Goal: Task Accomplishment & Management: Complete application form

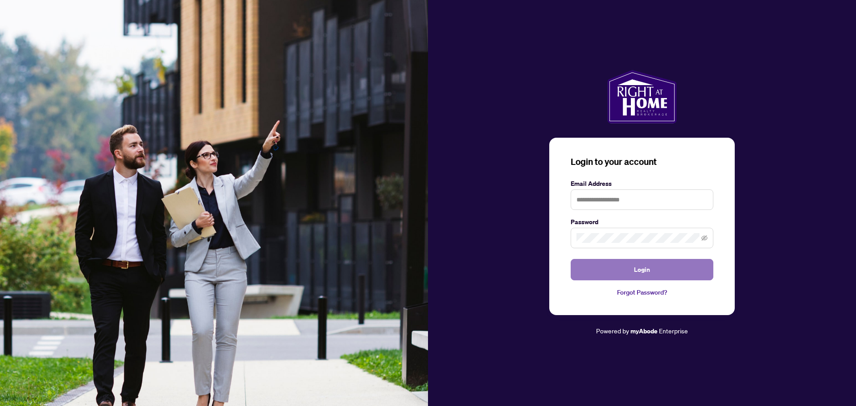
click at [661, 261] on button "Login" at bounding box center [642, 269] width 143 height 21
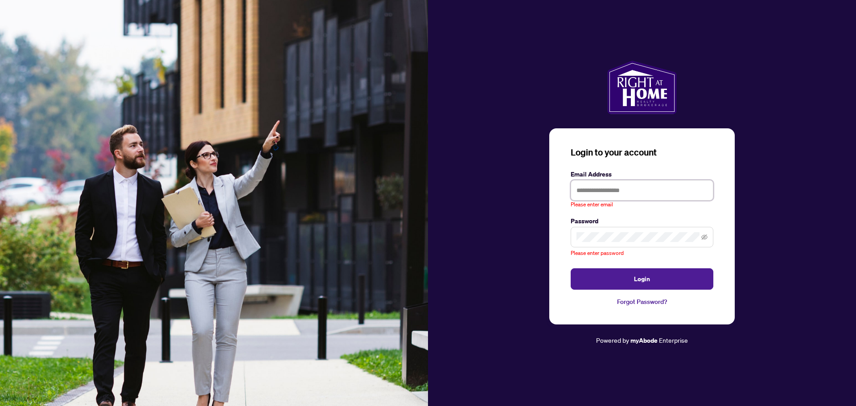
click at [601, 190] on input "text" at bounding box center [642, 190] width 143 height 21
type input "**********"
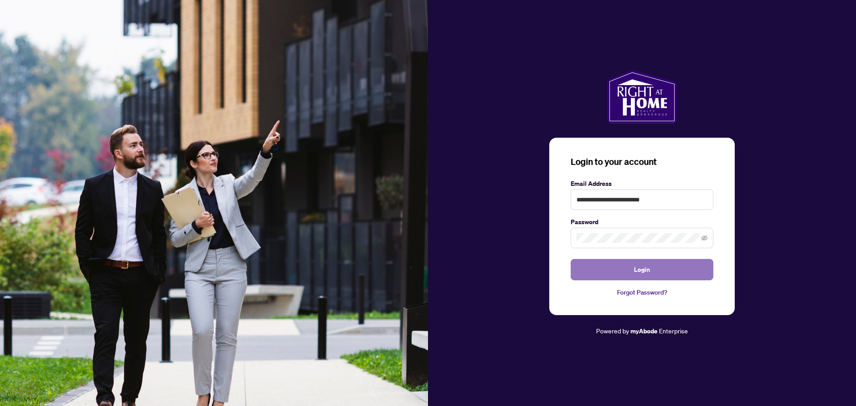
click at [657, 279] on button "Login" at bounding box center [642, 269] width 143 height 21
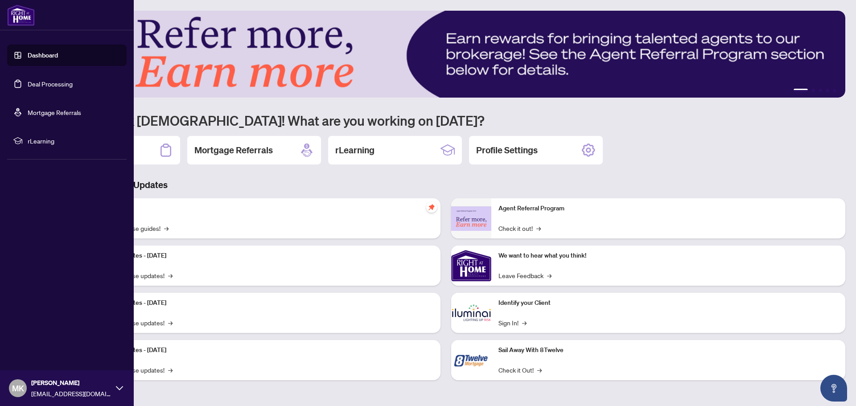
click at [28, 51] on link "Dashboard" at bounding box center [43, 55] width 30 height 8
click at [48, 53] on link "Dashboard" at bounding box center [43, 55] width 30 height 8
click at [55, 84] on link "Deal Processing" at bounding box center [50, 84] width 45 height 8
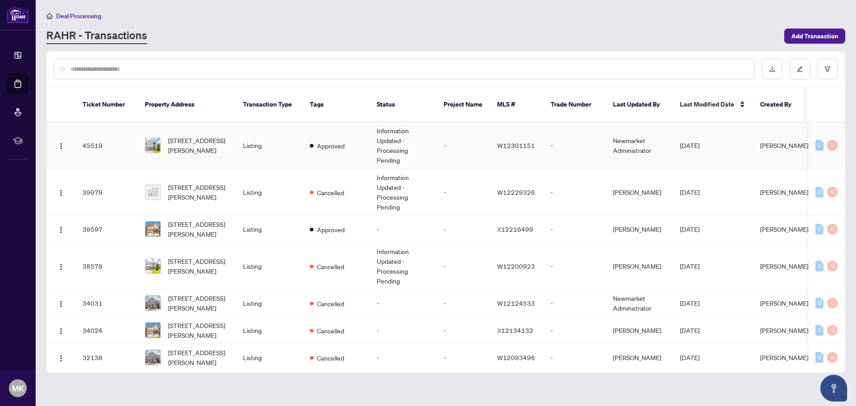
click at [277, 142] on td "Listing" at bounding box center [269, 145] width 67 height 47
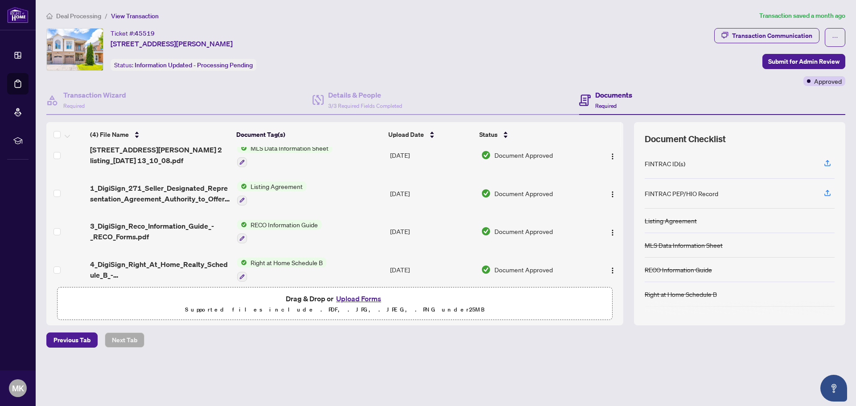
scroll to position [20, 0]
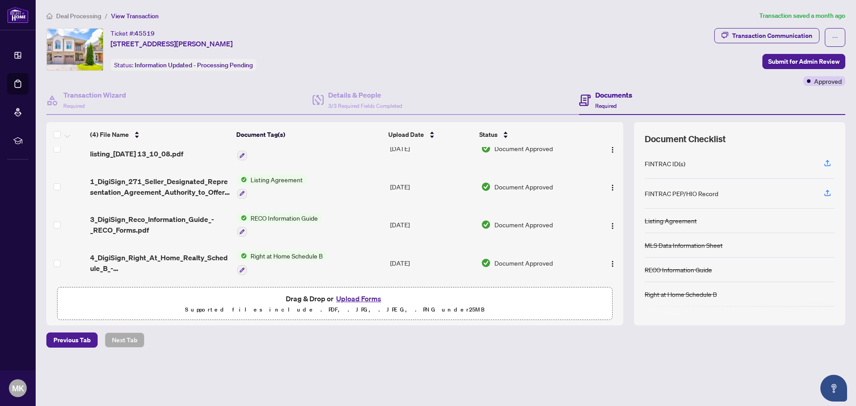
click at [289, 308] on p "Supported files include .PDF, .JPG, .JPEG, .PNG under 25 MB" at bounding box center [335, 310] width 544 height 11
click at [347, 296] on button "Upload Forms" at bounding box center [359, 299] width 50 height 12
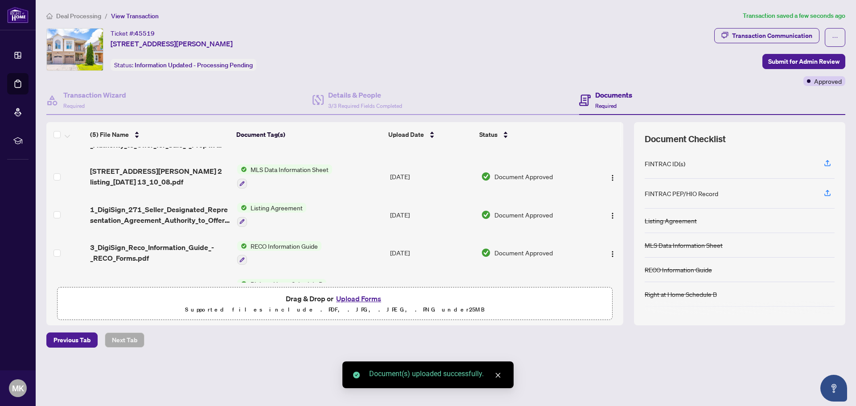
scroll to position [0, 0]
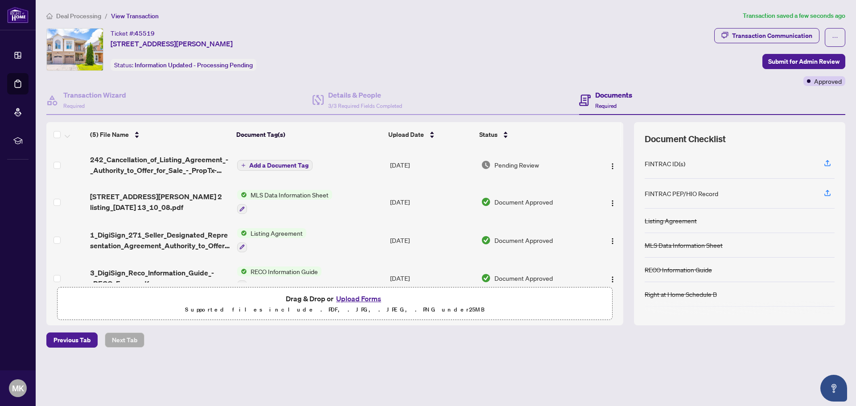
click at [264, 165] on span "Add a Document Tag" at bounding box center [278, 165] width 59 height 6
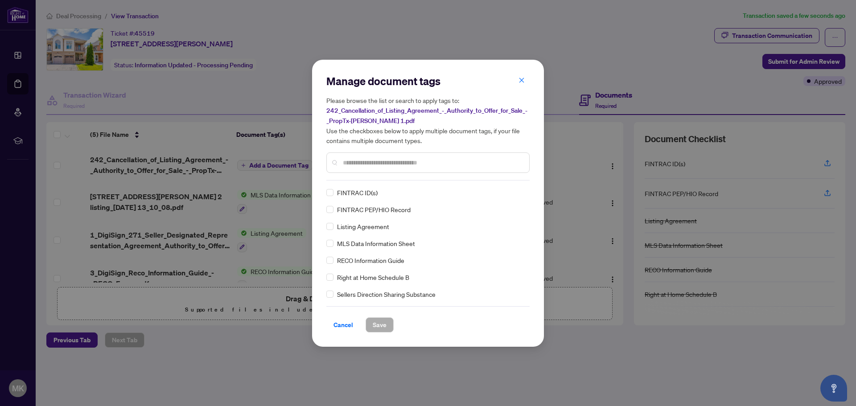
click at [405, 167] on input "text" at bounding box center [432, 163] width 179 height 10
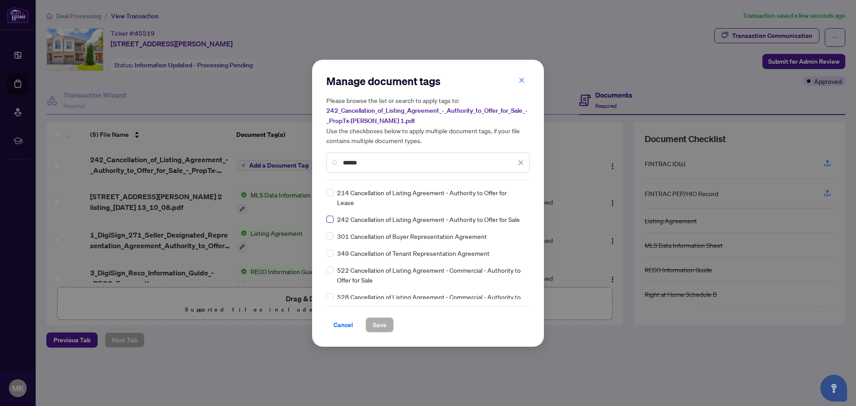
type input "******"
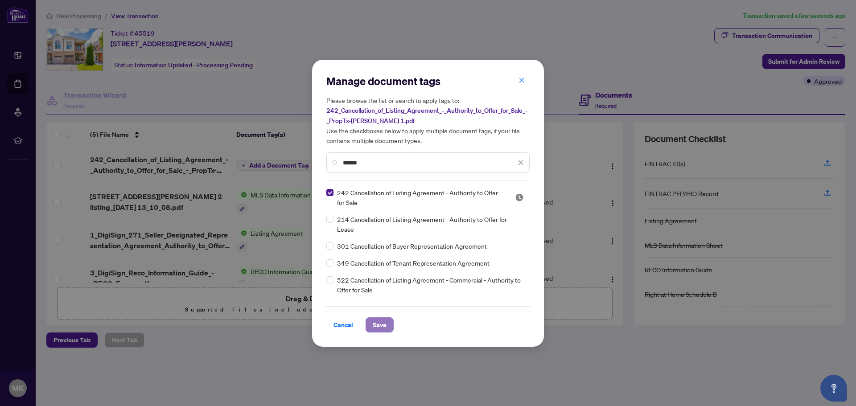
click at [374, 320] on span "Save" at bounding box center [380, 325] width 14 height 14
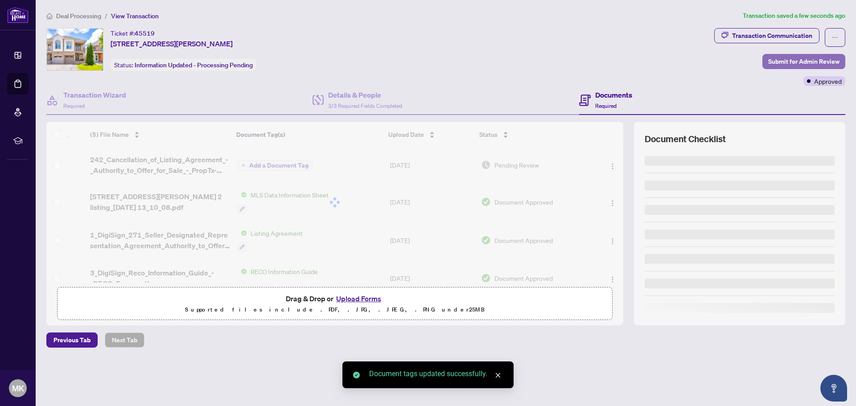
click at [794, 63] on span "Submit for Admin Review" at bounding box center [804, 61] width 71 height 14
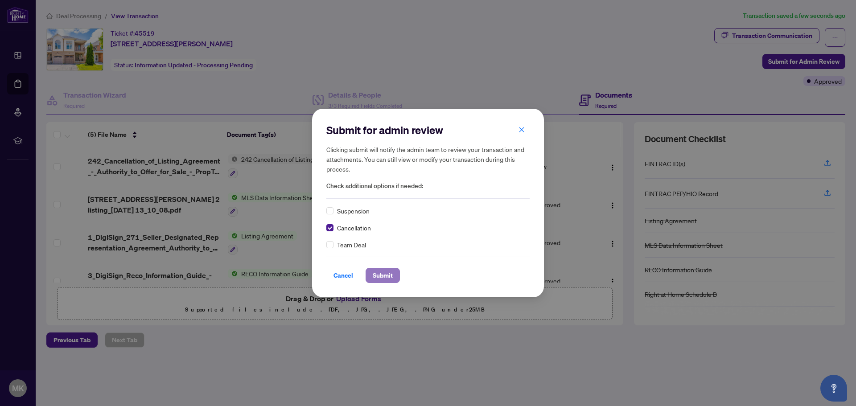
click at [380, 278] on span "Submit" at bounding box center [383, 276] width 20 height 14
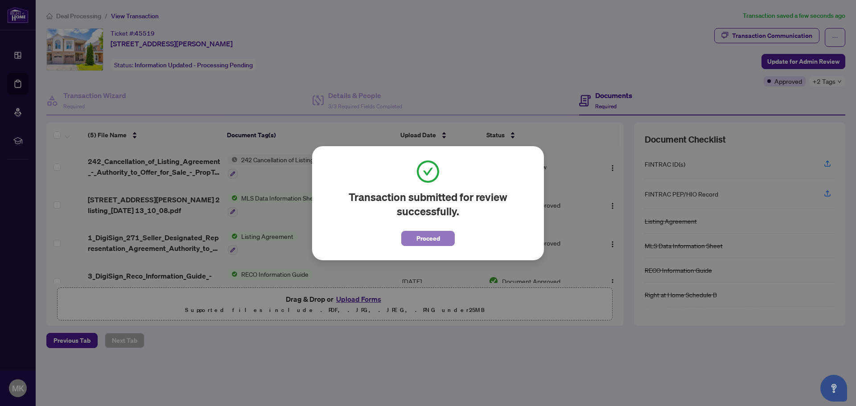
click at [420, 236] on span "Proceed" at bounding box center [429, 238] width 24 height 14
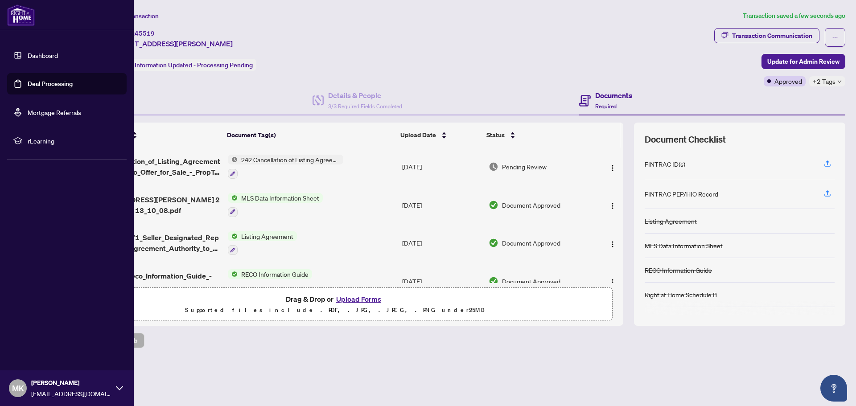
click at [33, 54] on link "Dashboard" at bounding box center [43, 55] width 30 height 8
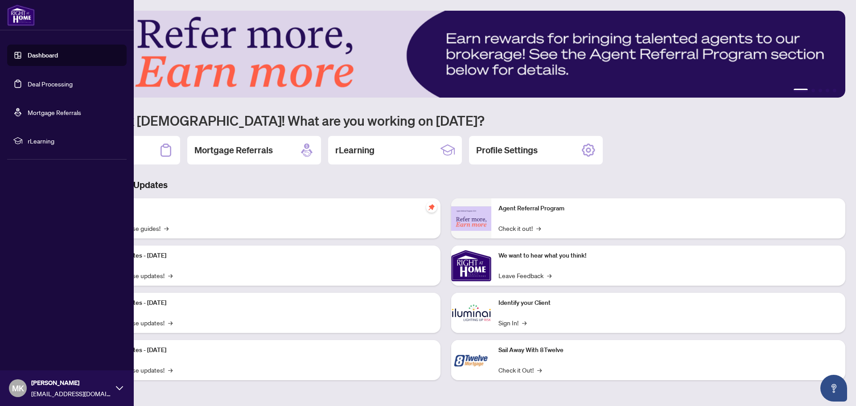
click at [35, 81] on link "Deal Processing" at bounding box center [50, 84] width 45 height 8
